Goal: Task Accomplishment & Management: Use online tool/utility

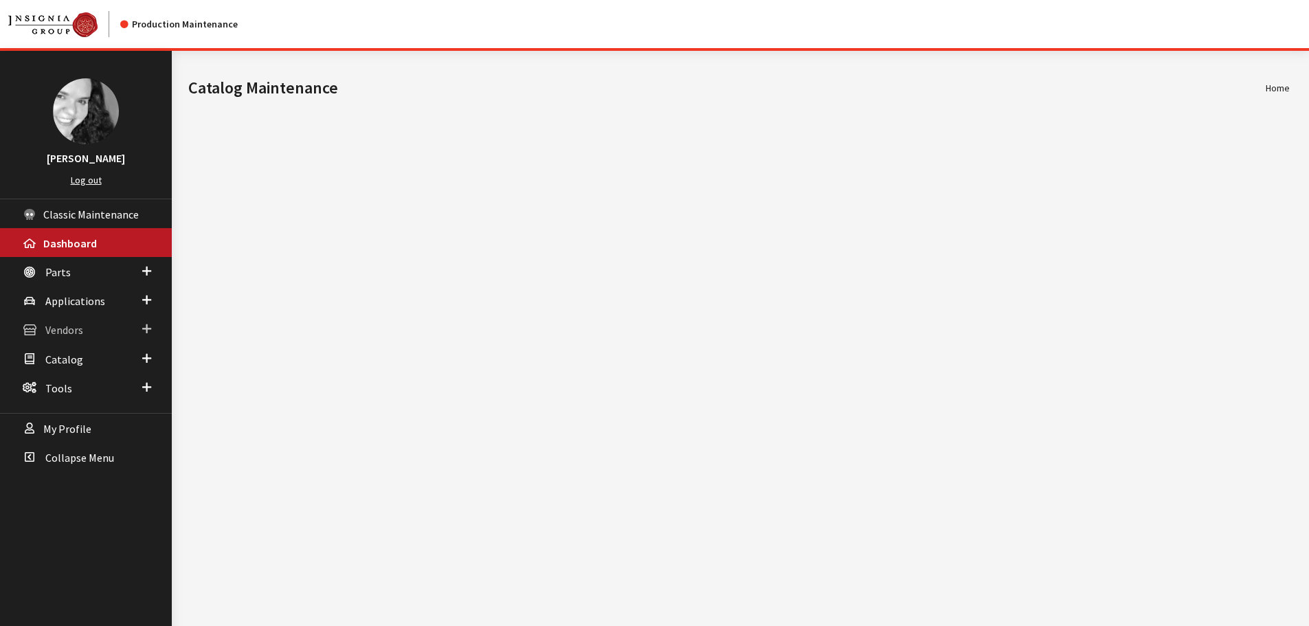
click at [90, 330] on link "Vendors" at bounding box center [86, 329] width 172 height 29
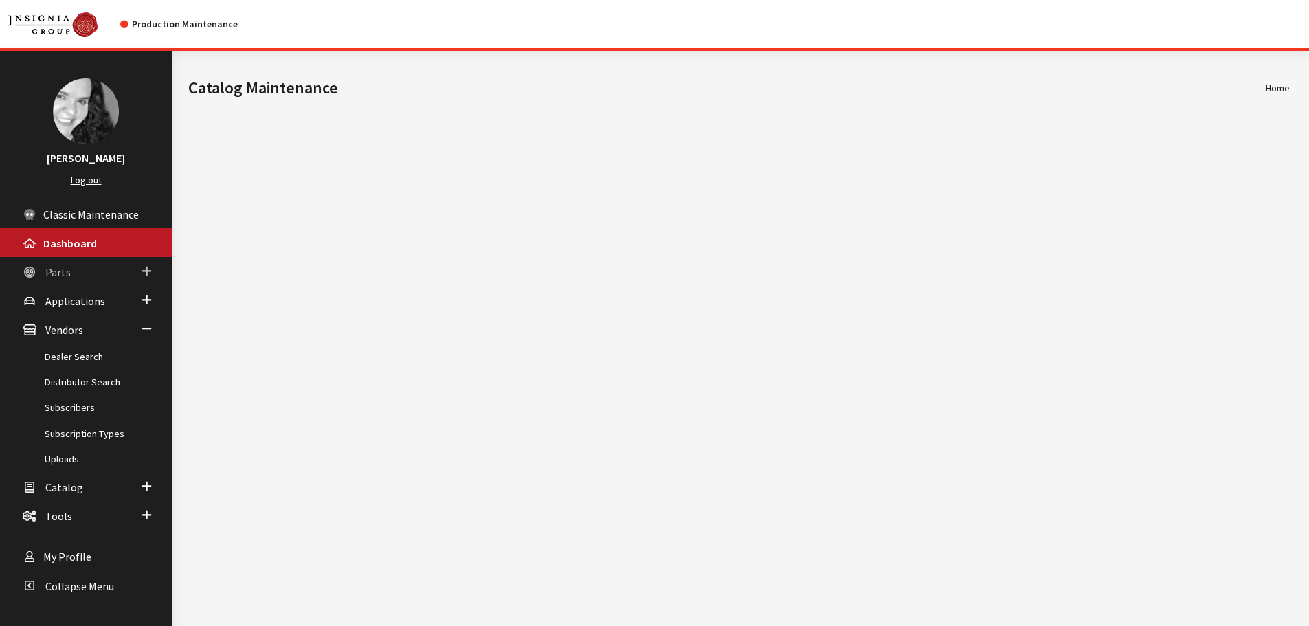
click at [63, 274] on span "Parts" at bounding box center [57, 272] width 25 height 14
click at [74, 329] on link "Part Search" at bounding box center [86, 324] width 172 height 25
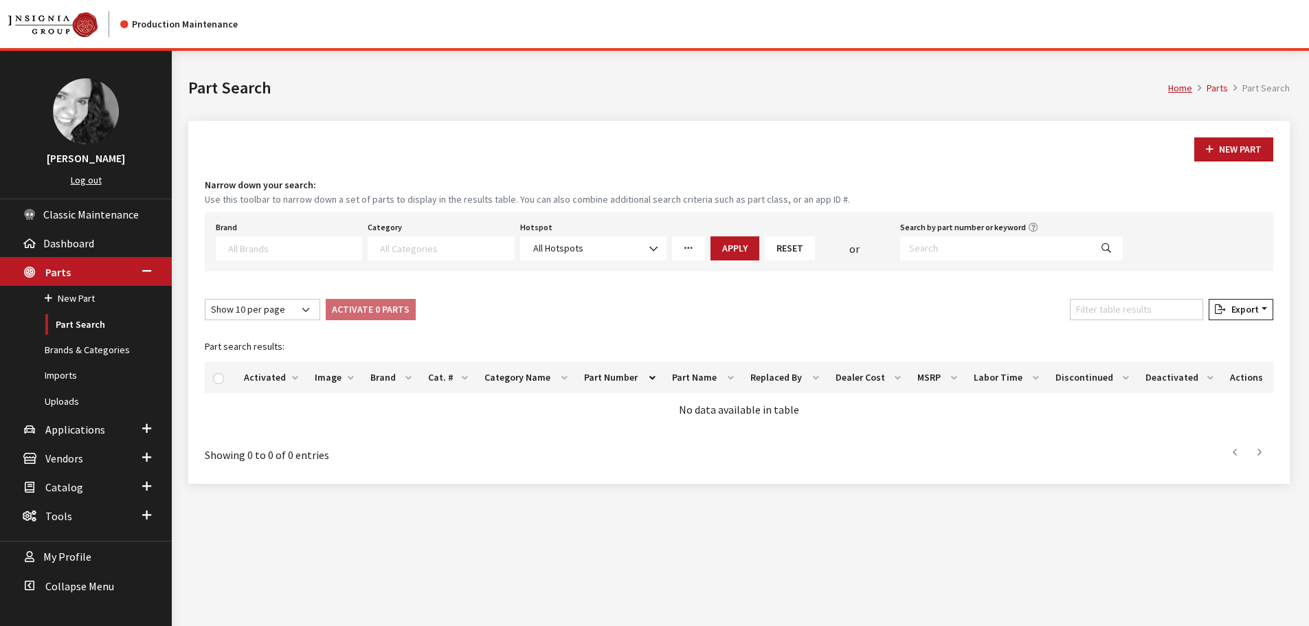
select select
click at [944, 251] on input "Search by part number or keyword" at bounding box center [995, 248] width 190 height 24
type input "SOA843X040"
select select
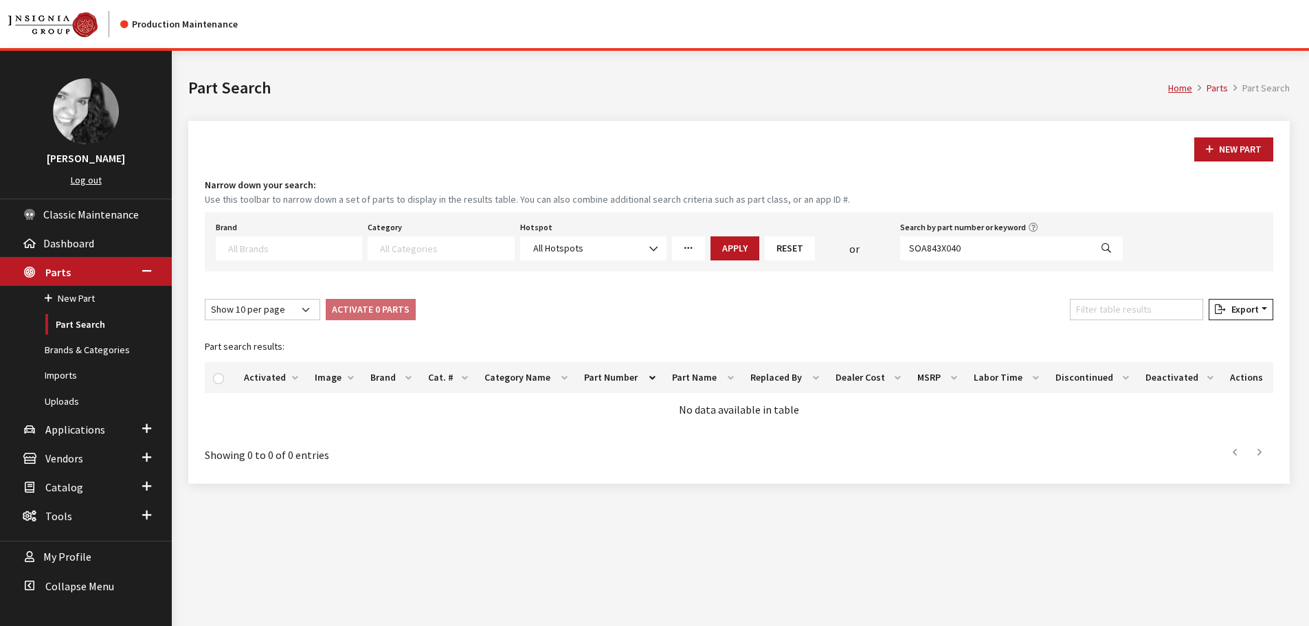
select select
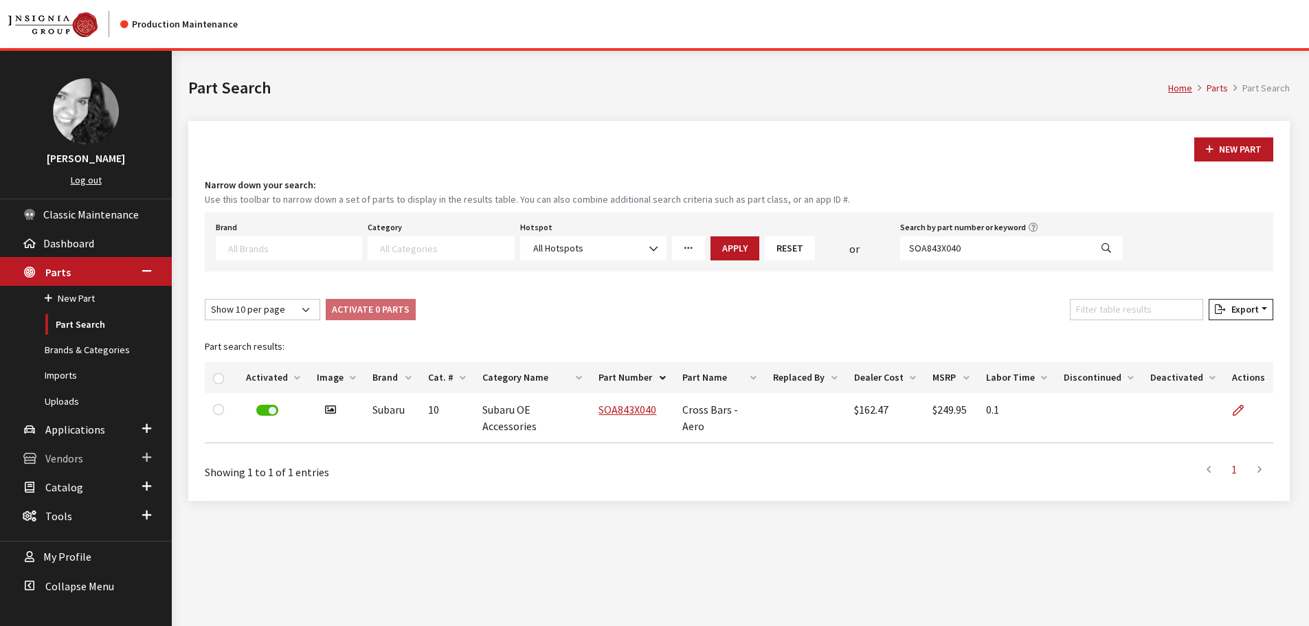
click at [58, 464] on span "Vendors" at bounding box center [64, 459] width 38 height 14
click at [73, 349] on link "Dealer Search" at bounding box center [86, 356] width 172 height 25
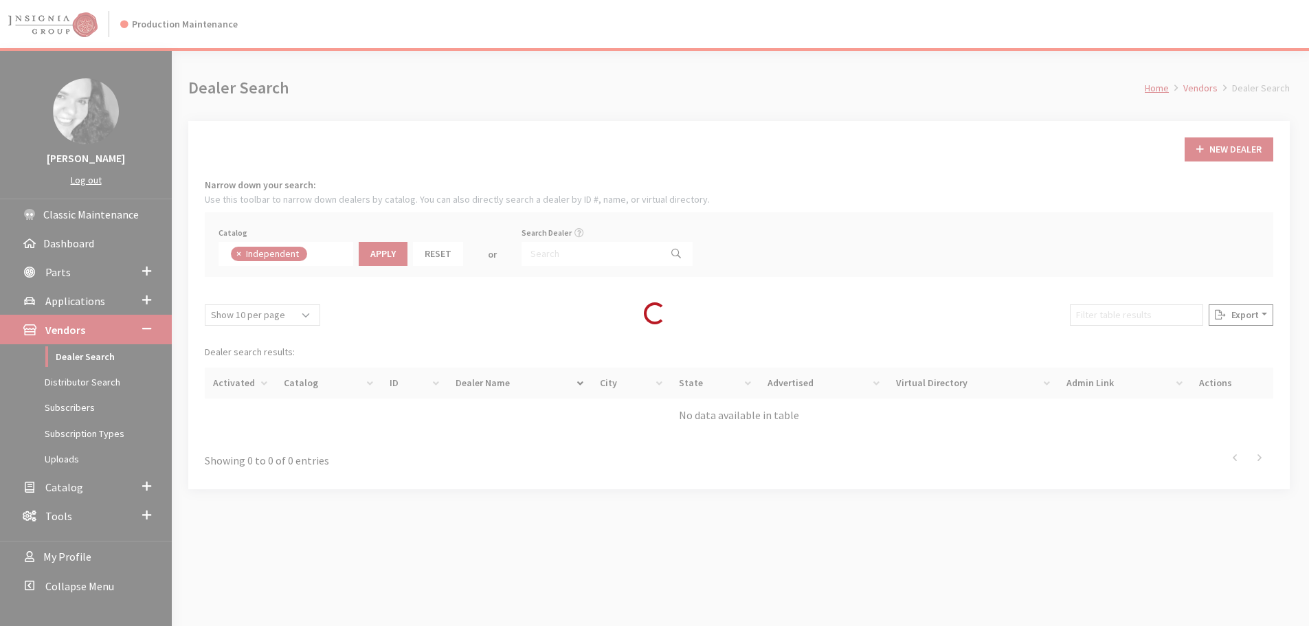
scroll to position [100, 0]
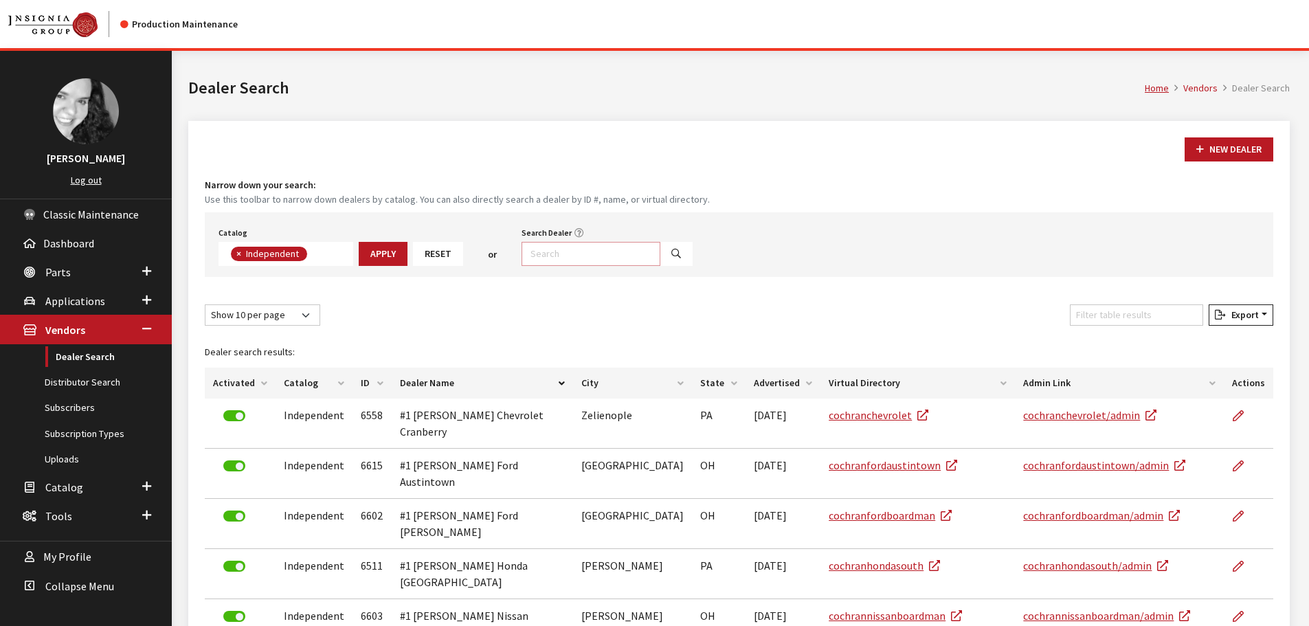
click at [579, 249] on input "Search Dealer" at bounding box center [591, 254] width 139 height 24
type input "subaru of ol"
select select
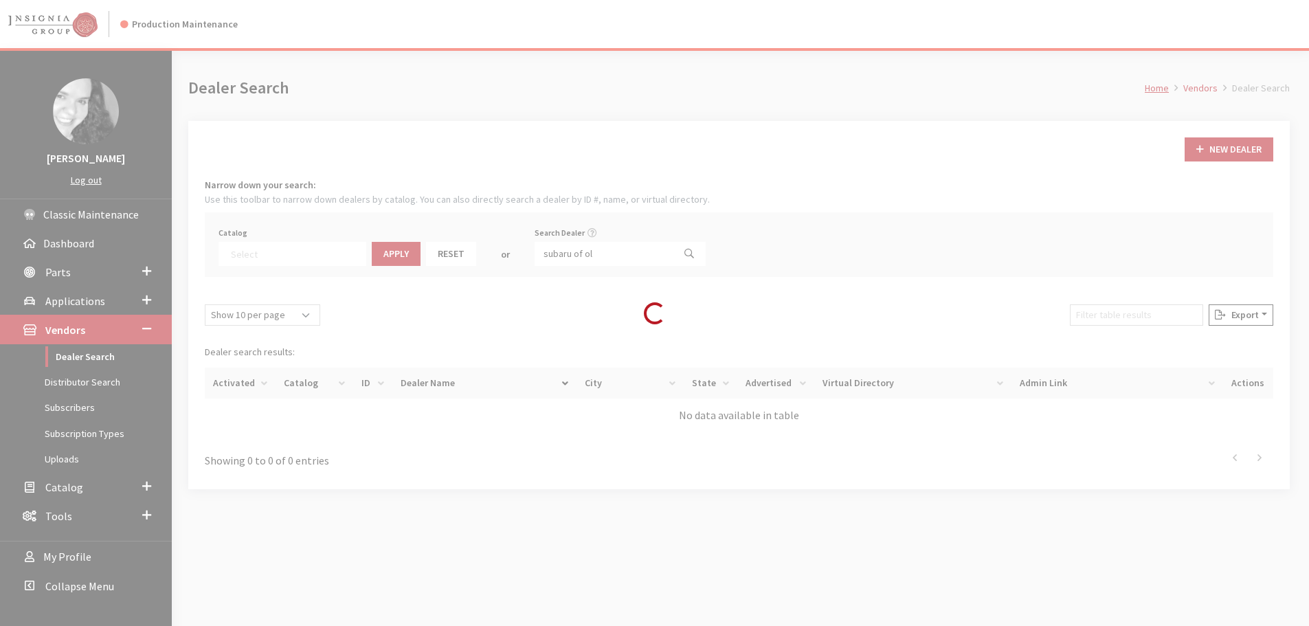
scroll to position [144, 0]
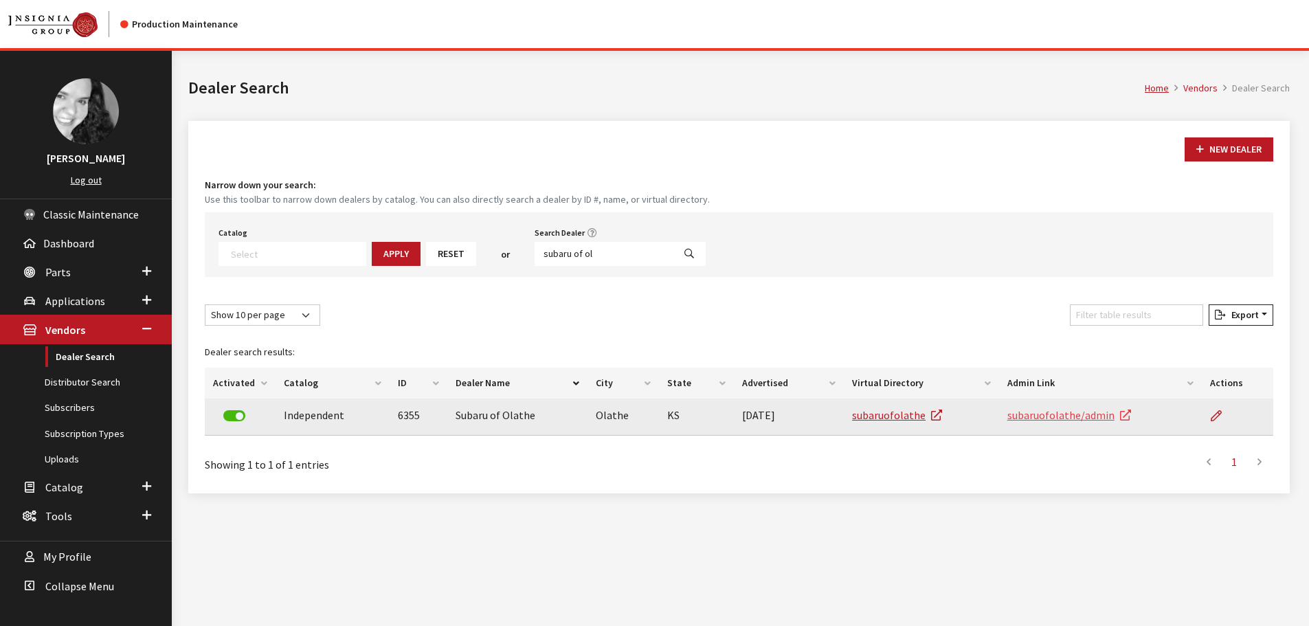
click at [1052, 417] on link "subaruofolathe/admin" at bounding box center [1070, 415] width 124 height 14
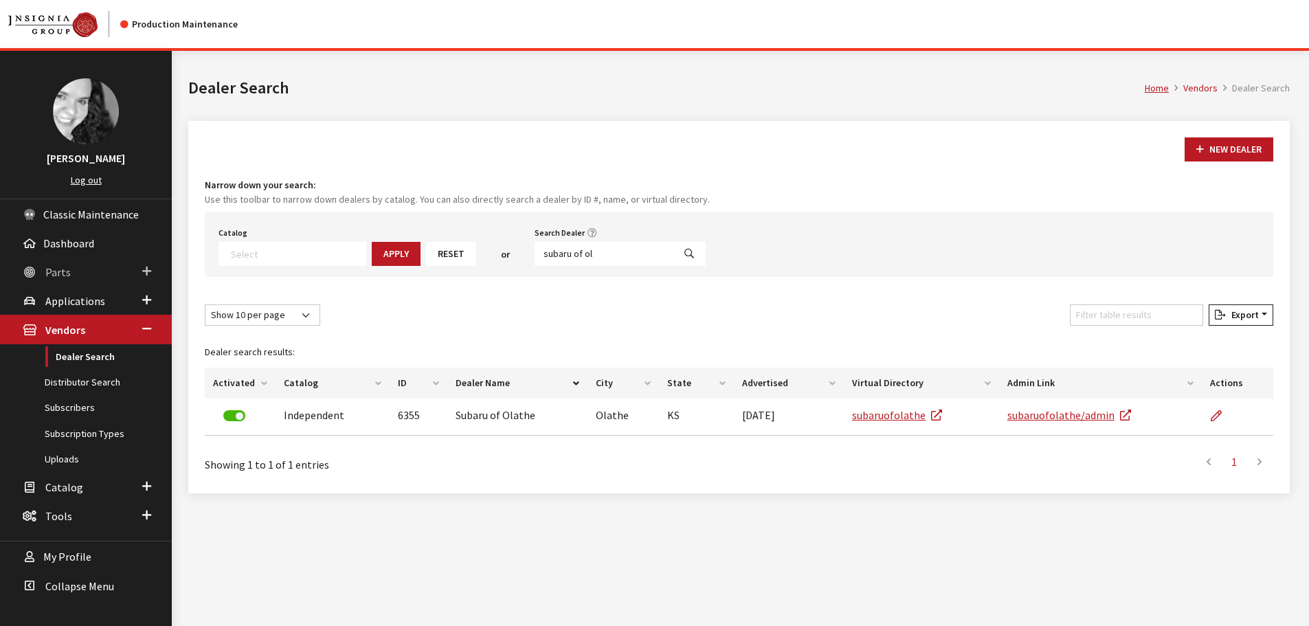
click at [82, 275] on link "Parts" at bounding box center [86, 271] width 172 height 29
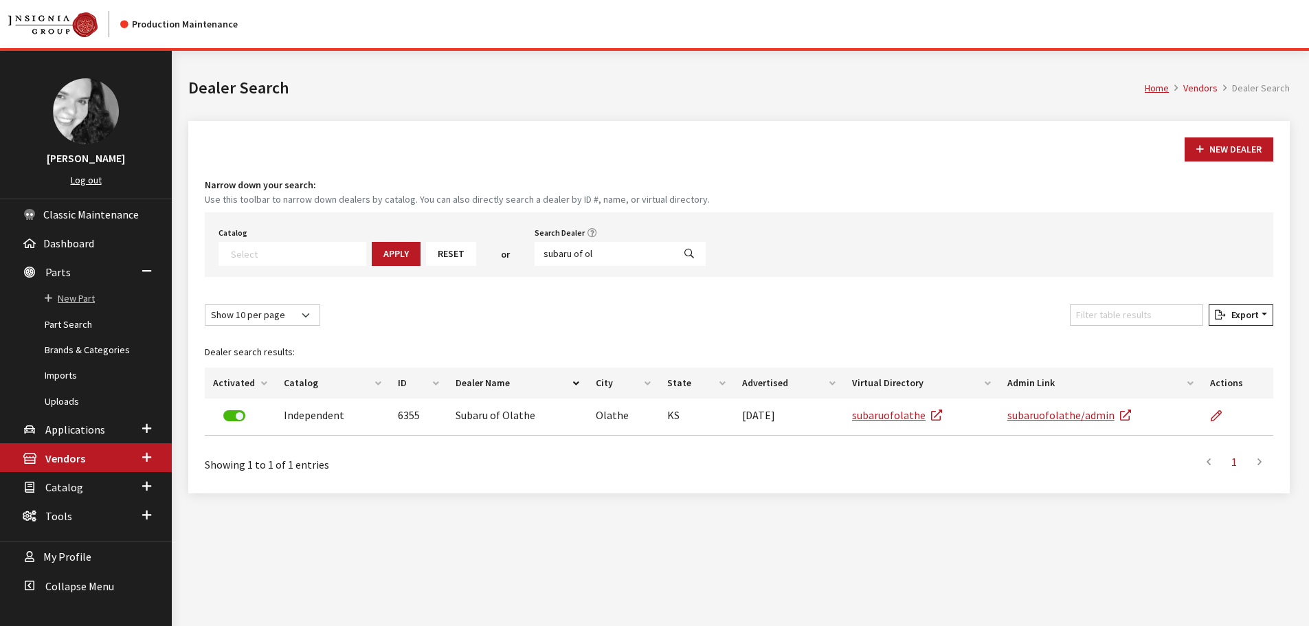
click at [60, 305] on link "New Part" at bounding box center [86, 298] width 172 height 25
click at [58, 320] on link "Part Search" at bounding box center [86, 324] width 172 height 25
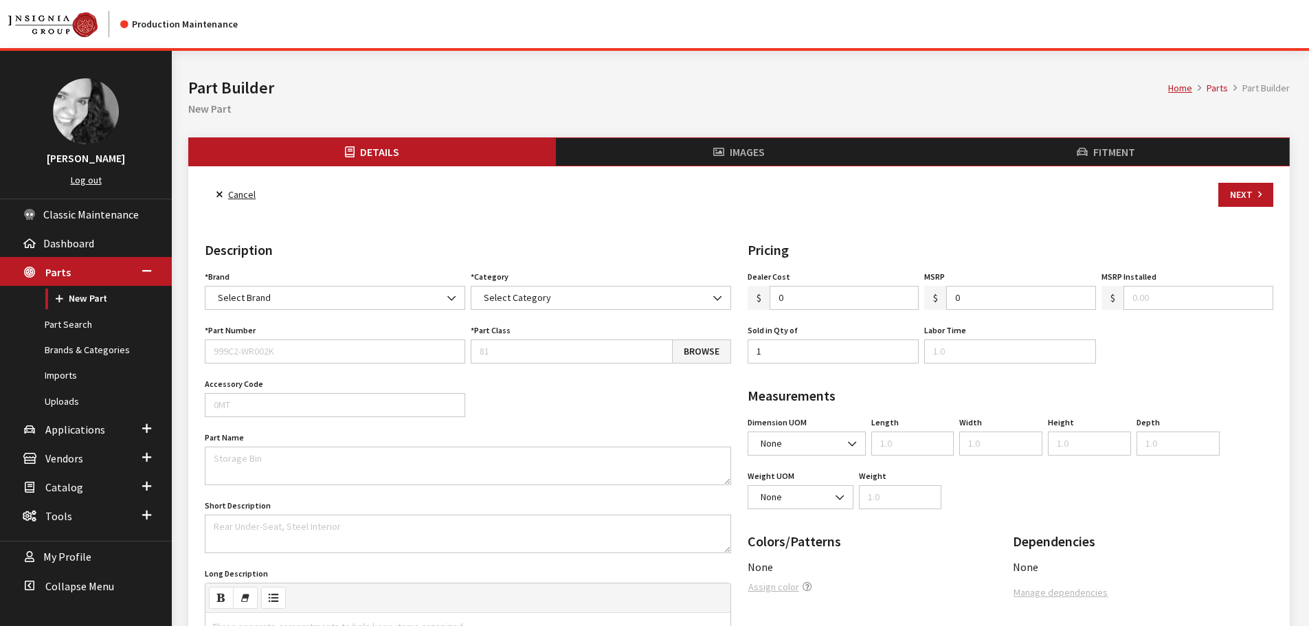
select select
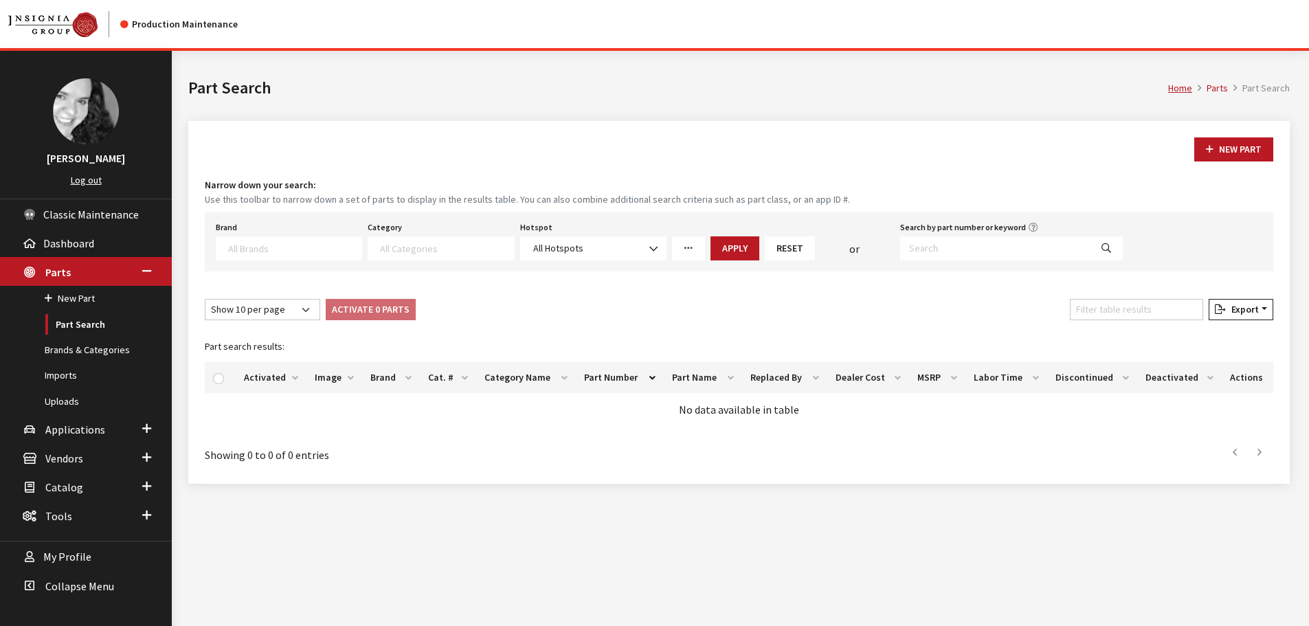
select select
click at [949, 247] on input "Search by part number or keyword" at bounding box center [995, 248] width 190 height 24
paste input "SOA843X040"
type input "SOA843X040"
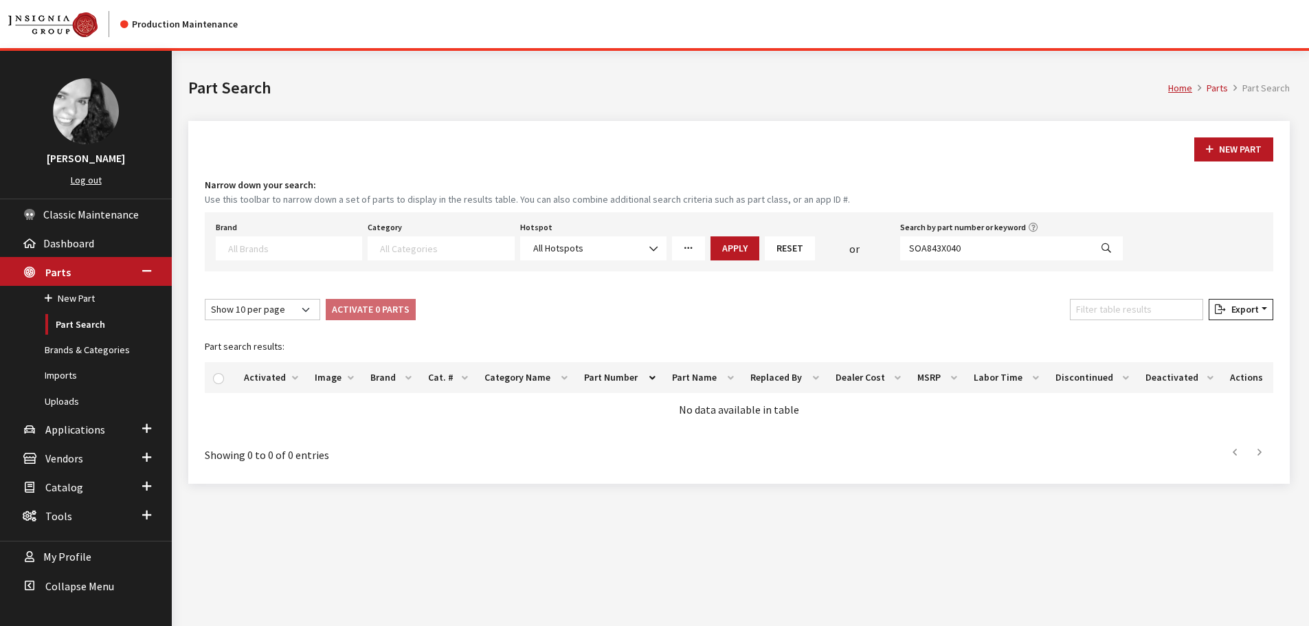
select select
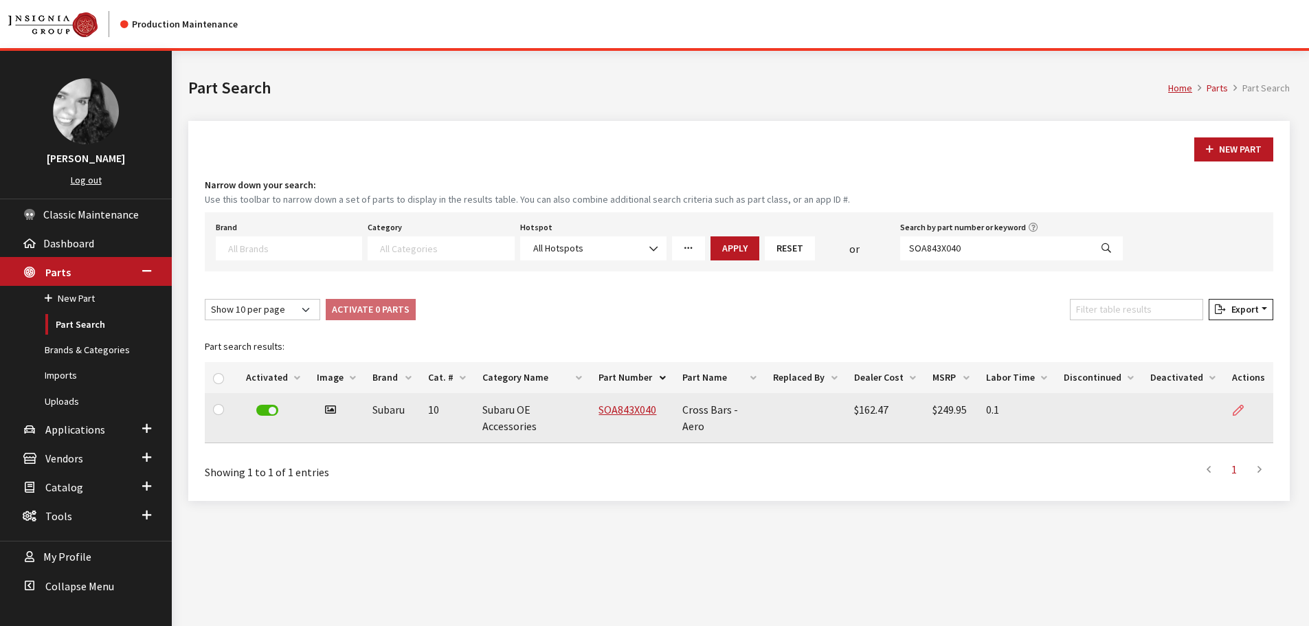
click at [1241, 412] on icon at bounding box center [1238, 411] width 11 height 11
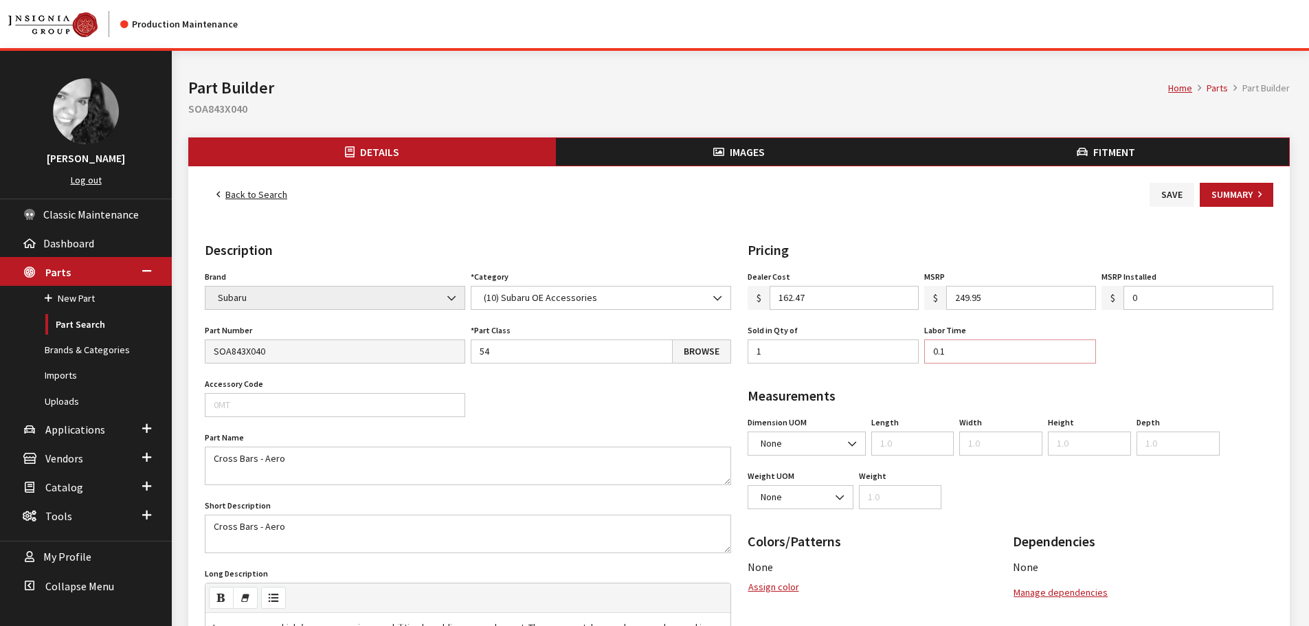
click at [980, 352] on input "0.1" at bounding box center [1011, 352] width 172 height 24
click at [1235, 196] on button "Summary" at bounding box center [1237, 195] width 74 height 24
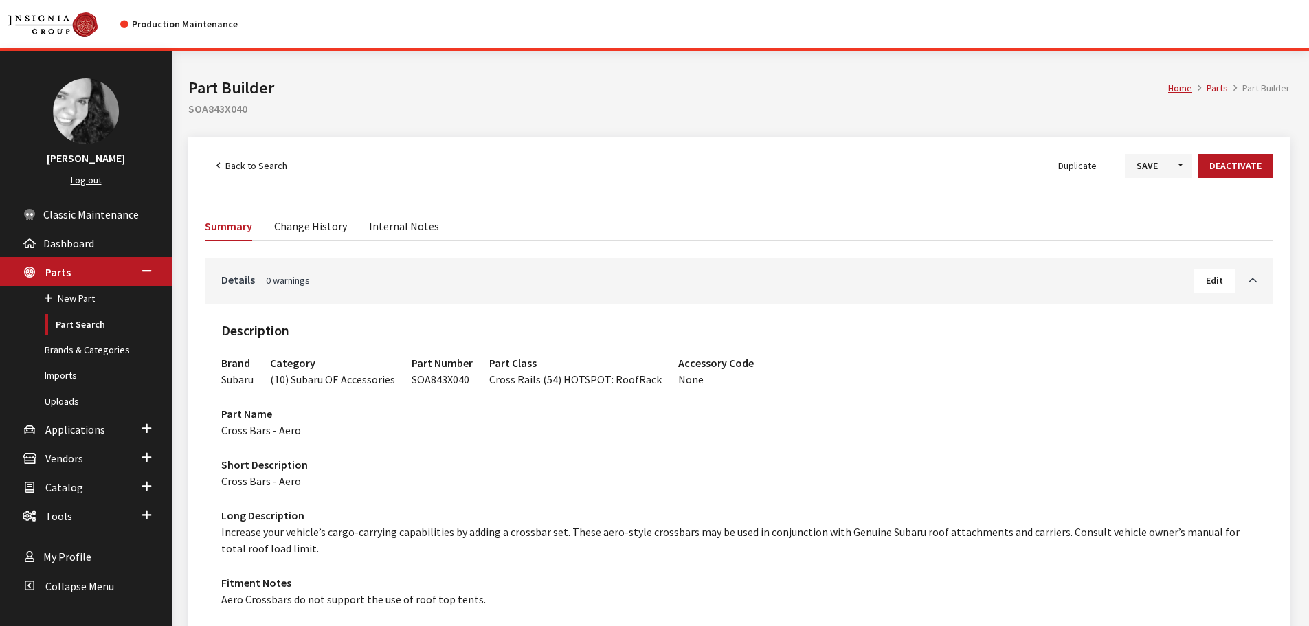
click at [298, 226] on link "Change History" at bounding box center [310, 225] width 73 height 29
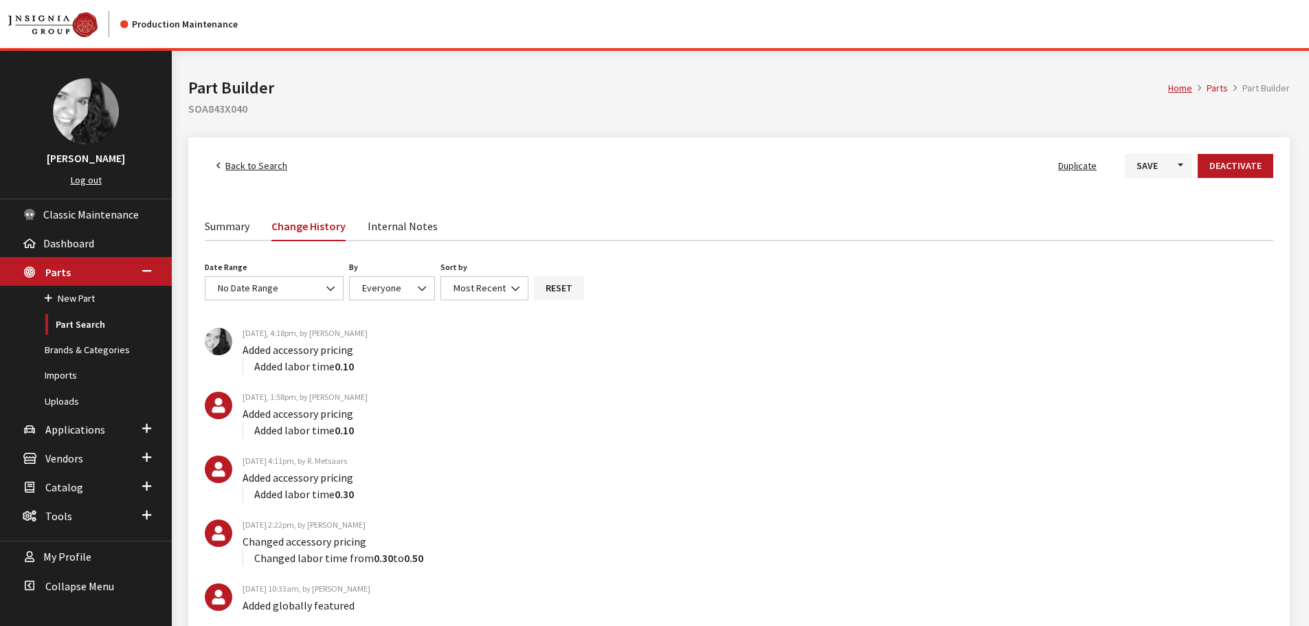
click at [225, 228] on link "Summary" at bounding box center [227, 225] width 45 height 29
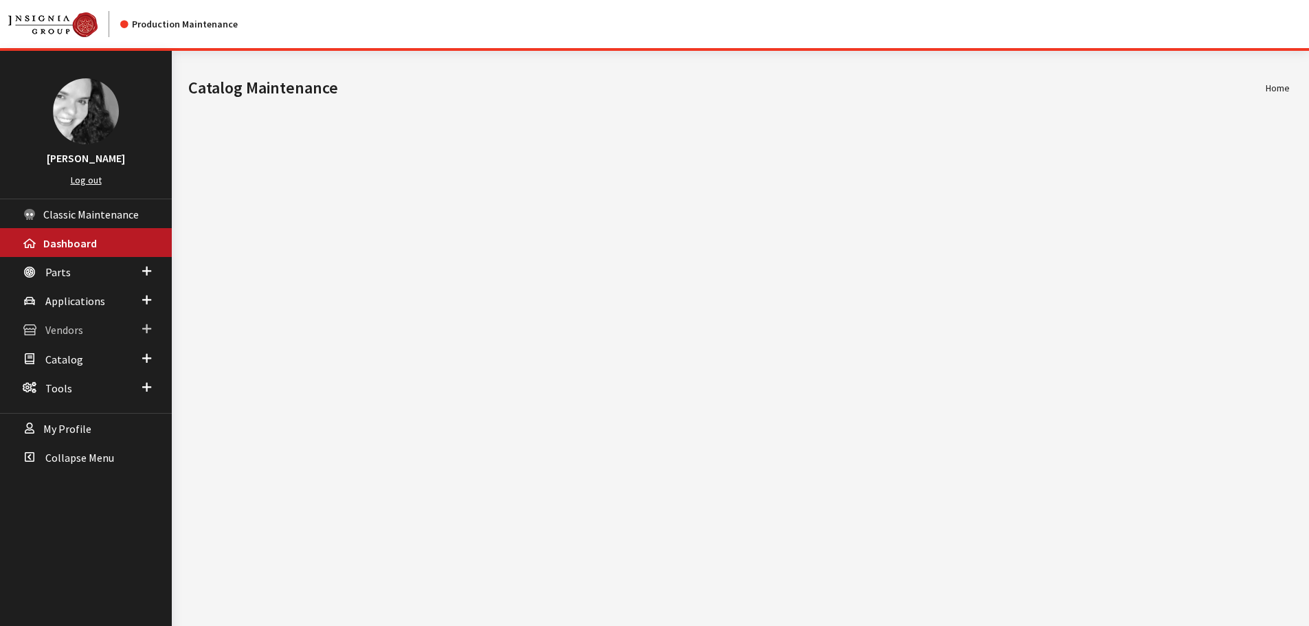
click at [58, 331] on span "Vendors" at bounding box center [64, 331] width 38 height 14
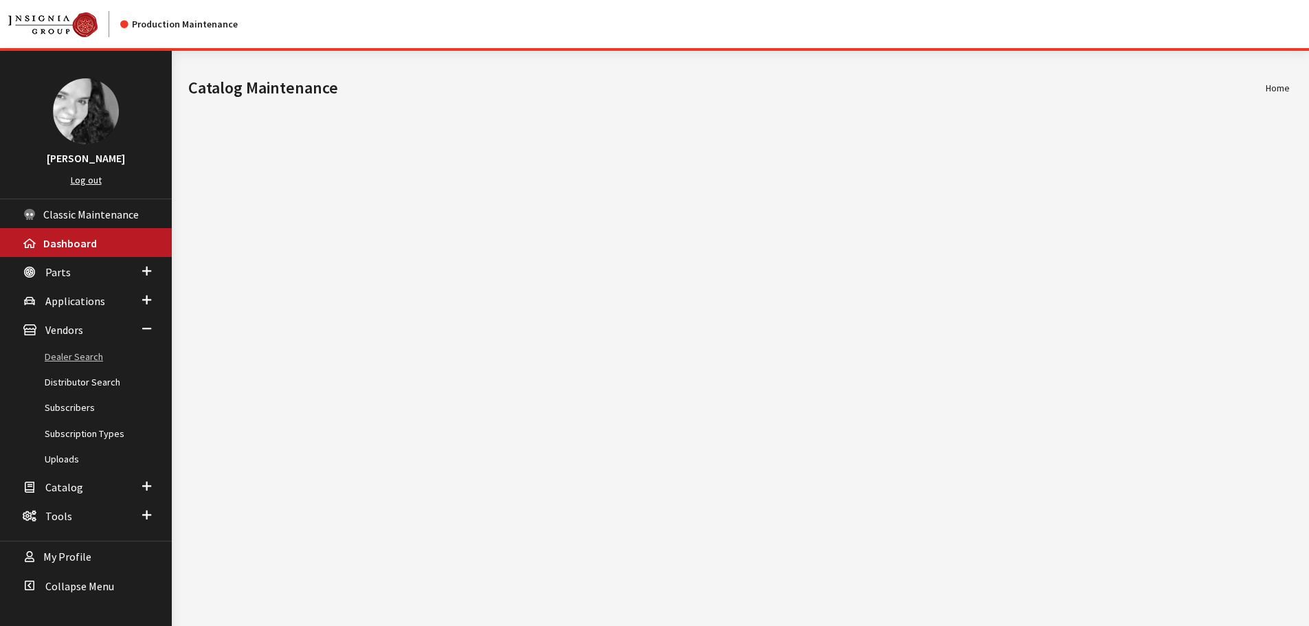
click at [71, 356] on link "Dealer Search" at bounding box center [86, 356] width 172 height 25
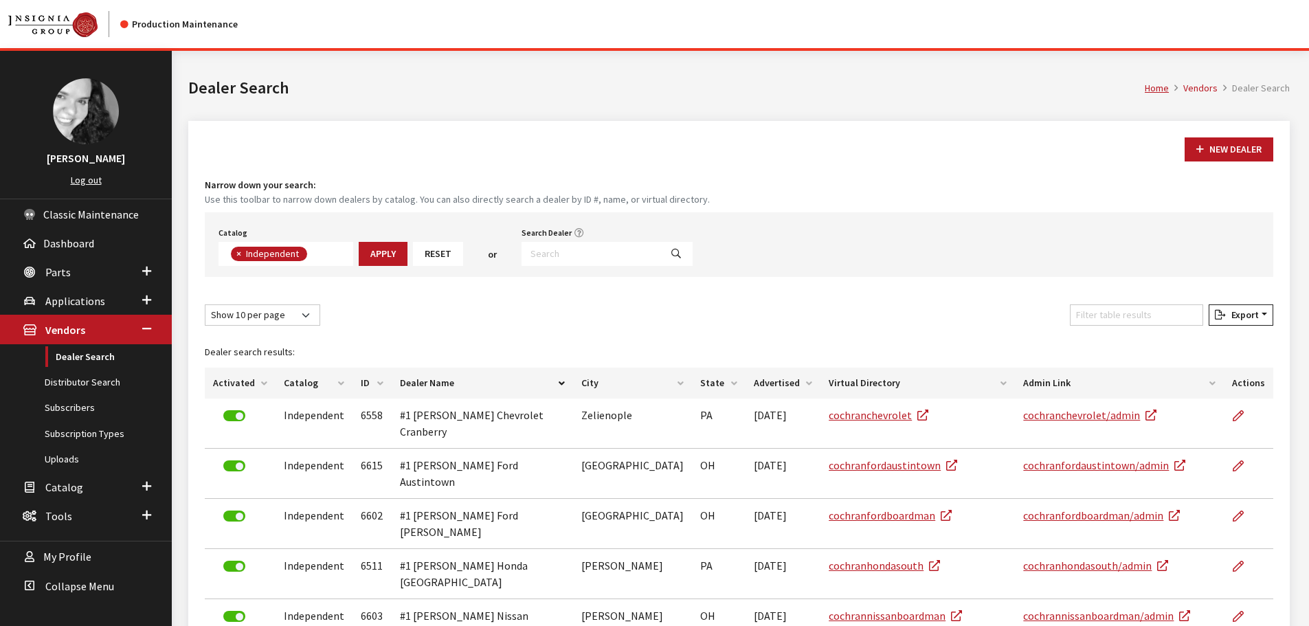
scroll to position [99, 0]
click at [551, 254] on input "Search Dealer" at bounding box center [591, 254] width 139 height 24
type input "waukesha"
select select
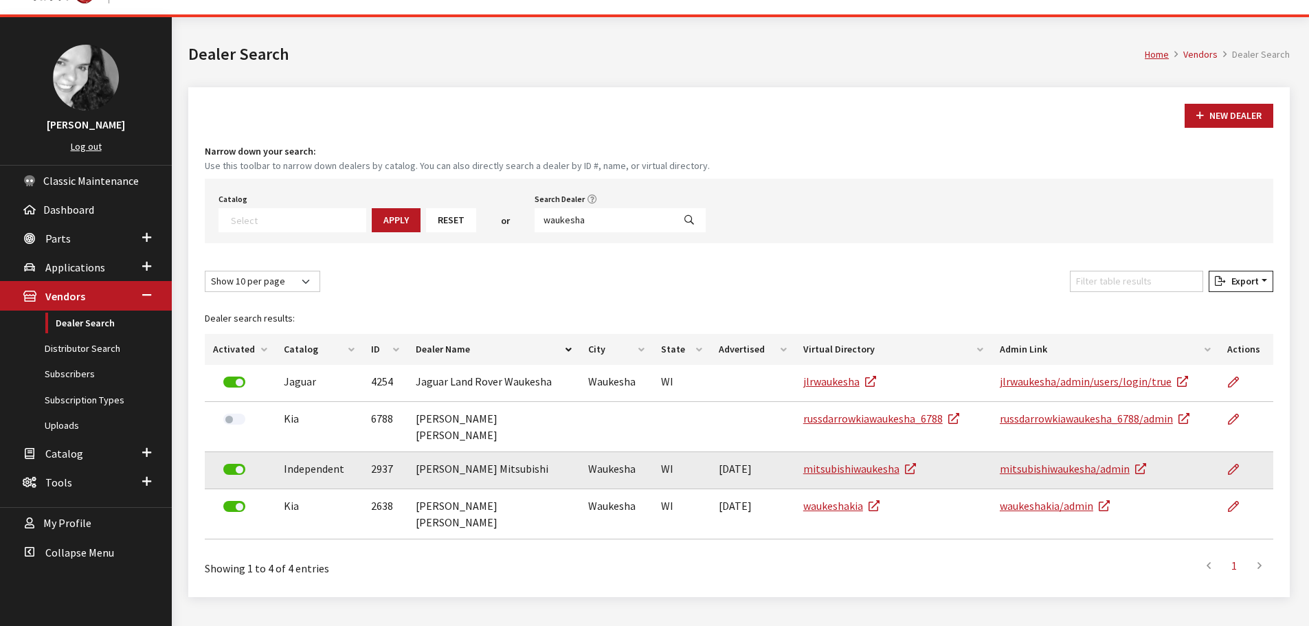
scroll to position [51, 0]
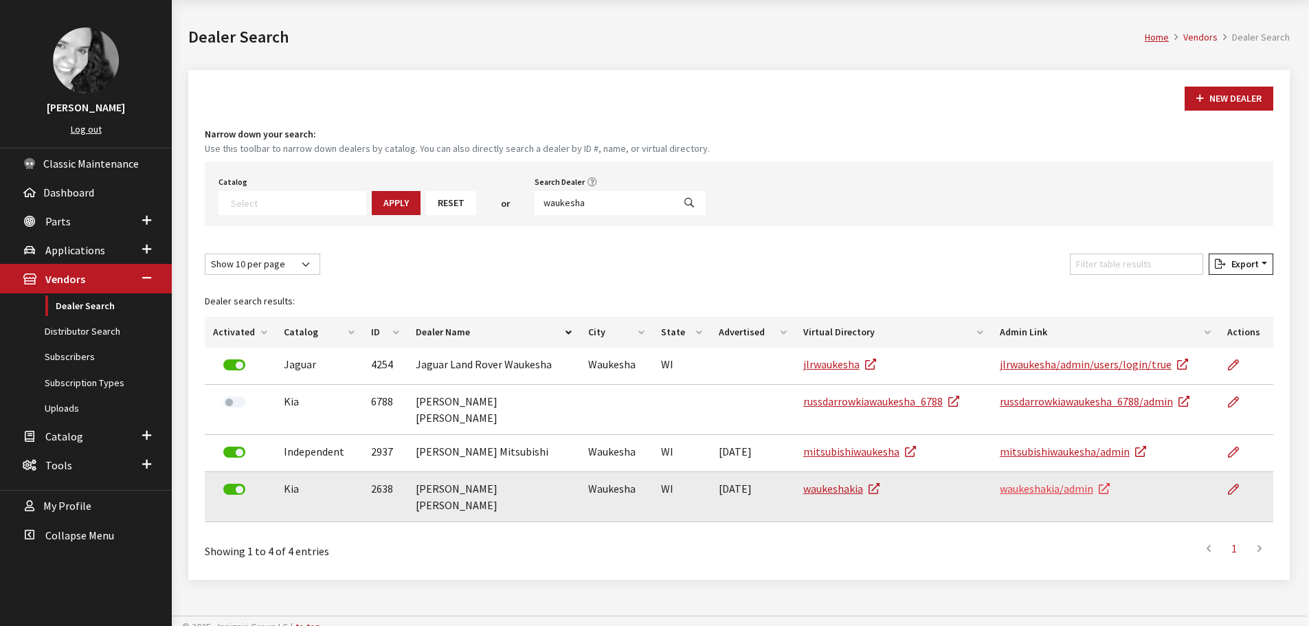
click at [1017, 482] on link "waukeshakia/admin" at bounding box center [1055, 489] width 110 height 14
